Goal: Navigation & Orientation: Find specific page/section

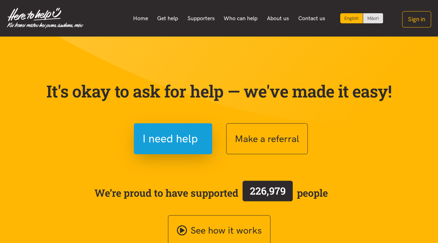
click at [241, 15] on link "Who can help" at bounding box center [240, 18] width 43 height 15
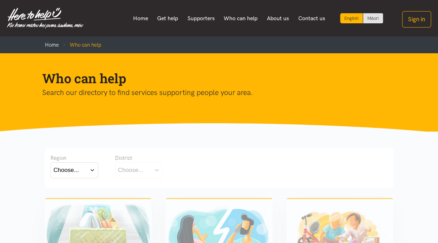
click at [68, 171] on div "Choose..." at bounding box center [66, 170] width 25 height 9
click at [66, 188] on label "Bay of Plenty" at bounding box center [73, 190] width 38 height 9
click at [0, 0] on input "Bay of Plenty" at bounding box center [0, 0] width 0 height 0
click at [146, 169] on button "Choose..." at bounding box center [150, 171] width 70 height 16
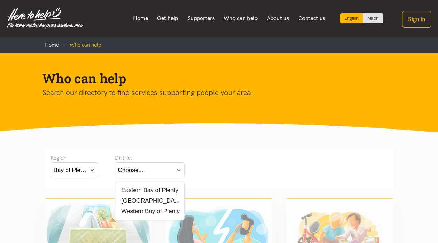
click at [138, 200] on label "[GEOGRAPHIC_DATA]" at bounding box center [149, 201] width 63 height 9
click at [0, 0] on input "[GEOGRAPHIC_DATA]" at bounding box center [0, 0] width 0 height 0
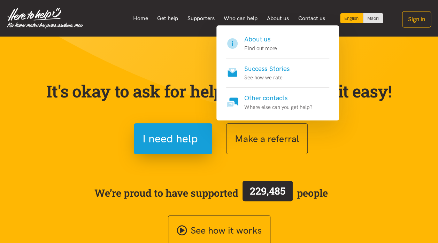
click at [265, 67] on h4 "Success Stories" at bounding box center [267, 69] width 45 height 10
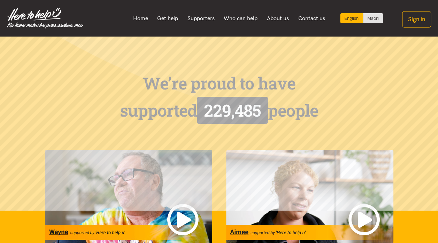
click at [203, 15] on link "Supporters" at bounding box center [201, 18] width 37 height 15
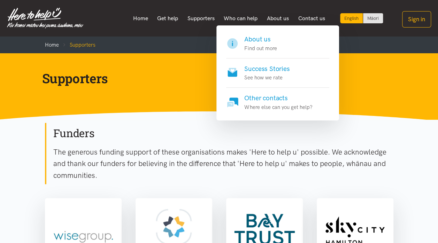
click at [256, 45] on p "Find out more" at bounding box center [261, 48] width 32 height 8
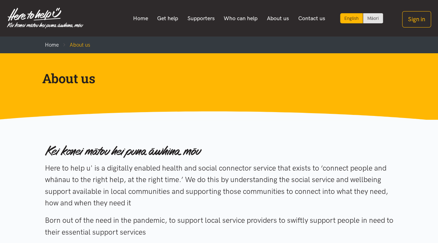
click at [204, 20] on link "Supporters" at bounding box center [201, 18] width 37 height 15
